Goal: Task Accomplishment & Management: Manage account settings

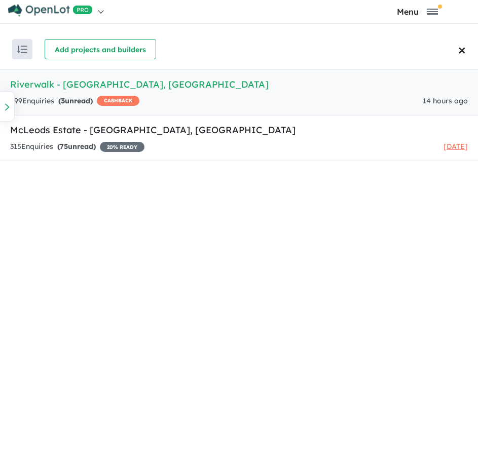
drag, startPoint x: 0, startPoint y: 0, endPoint x: 75, endPoint y: 83, distance: 111.6
click at [75, 83] on h5 "Riverwalk - [GEOGRAPHIC_DATA] , [GEOGRAPHIC_DATA]" at bounding box center [239, 85] width 458 height 14
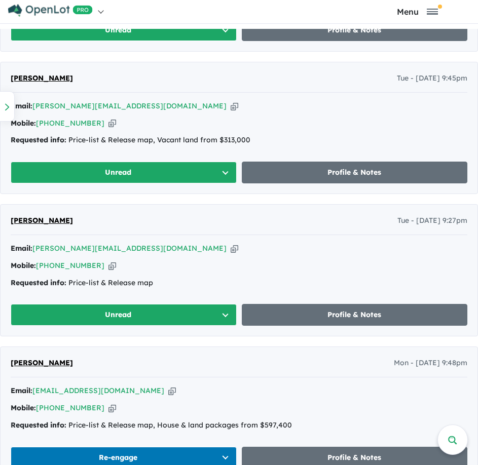
scroll to position [760, 0]
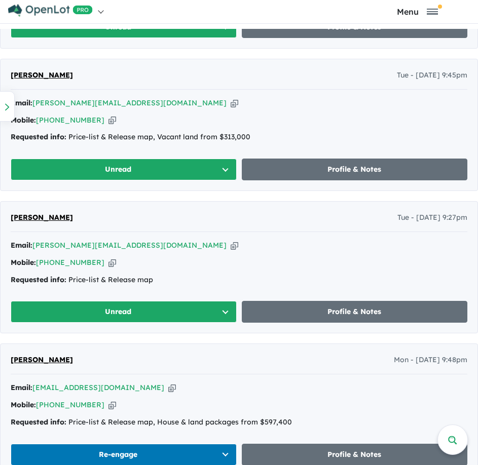
click at [133, 311] on button "Unread" at bounding box center [124, 312] width 226 height 22
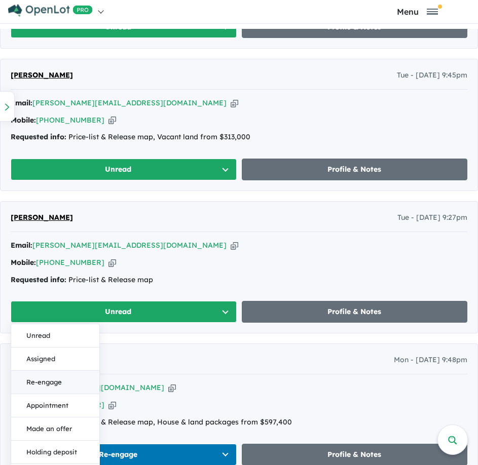
click at [56, 382] on button "Re-engage" at bounding box center [55, 382] width 88 height 23
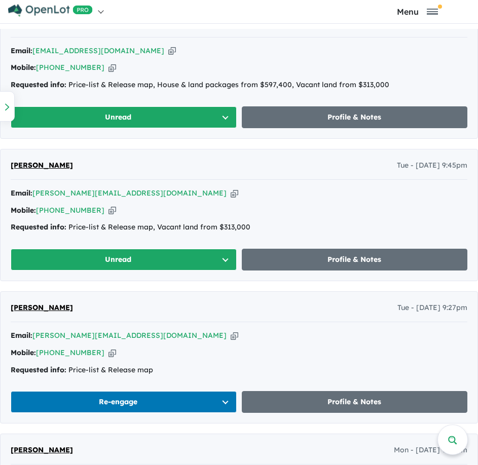
scroll to position [659, 0]
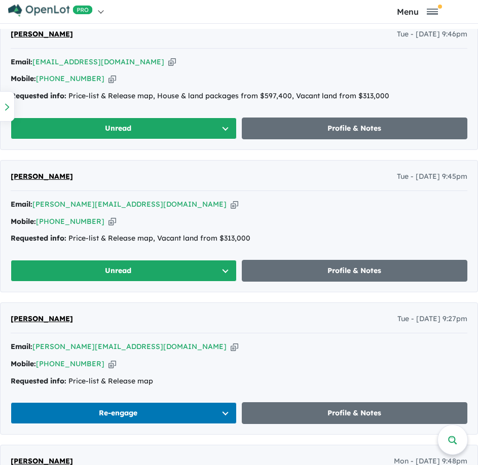
click at [231, 204] on icon "button" at bounding box center [235, 204] width 8 height 11
click at [107, 271] on button "Unread" at bounding box center [124, 271] width 226 height 22
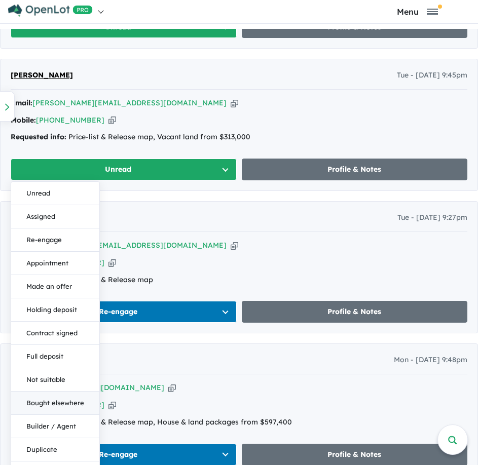
scroll to position [862, 0]
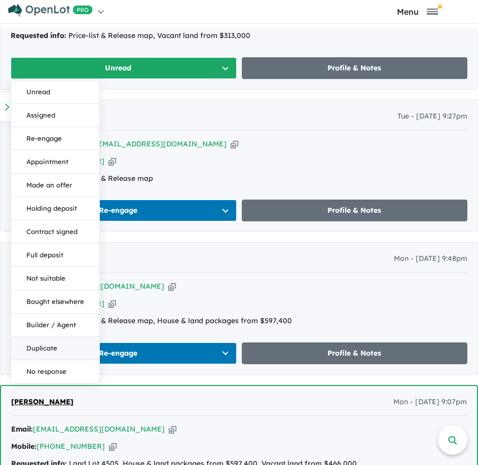
click at [35, 346] on button "Duplicate" at bounding box center [55, 348] width 88 height 23
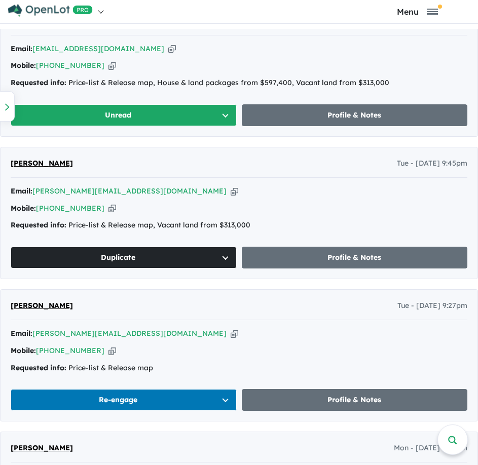
scroll to position [558, 0]
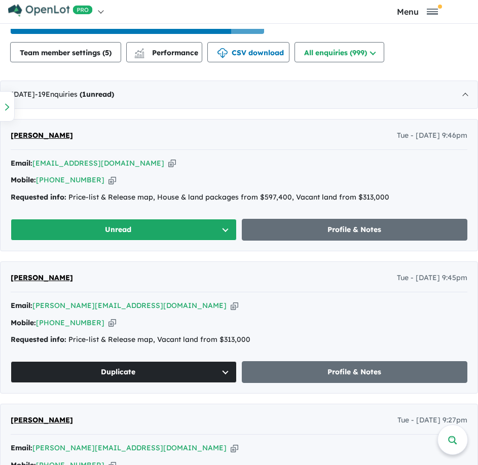
click at [168, 159] on icon "button" at bounding box center [172, 163] width 8 height 11
click at [71, 230] on button "Unread" at bounding box center [124, 230] width 226 height 22
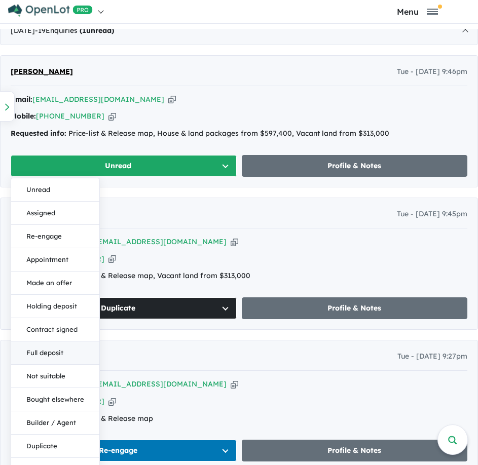
scroll to position [659, 0]
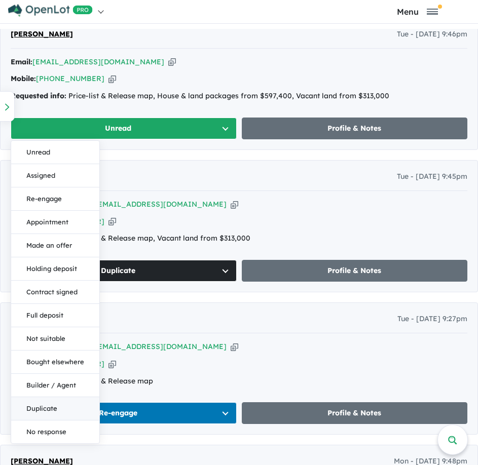
click at [40, 410] on button "Duplicate" at bounding box center [55, 408] width 88 height 23
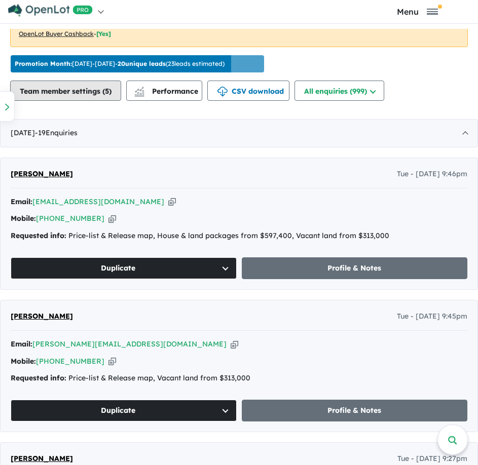
scroll to position [507, 0]
